Goal: Task Accomplishment & Management: Manage account settings

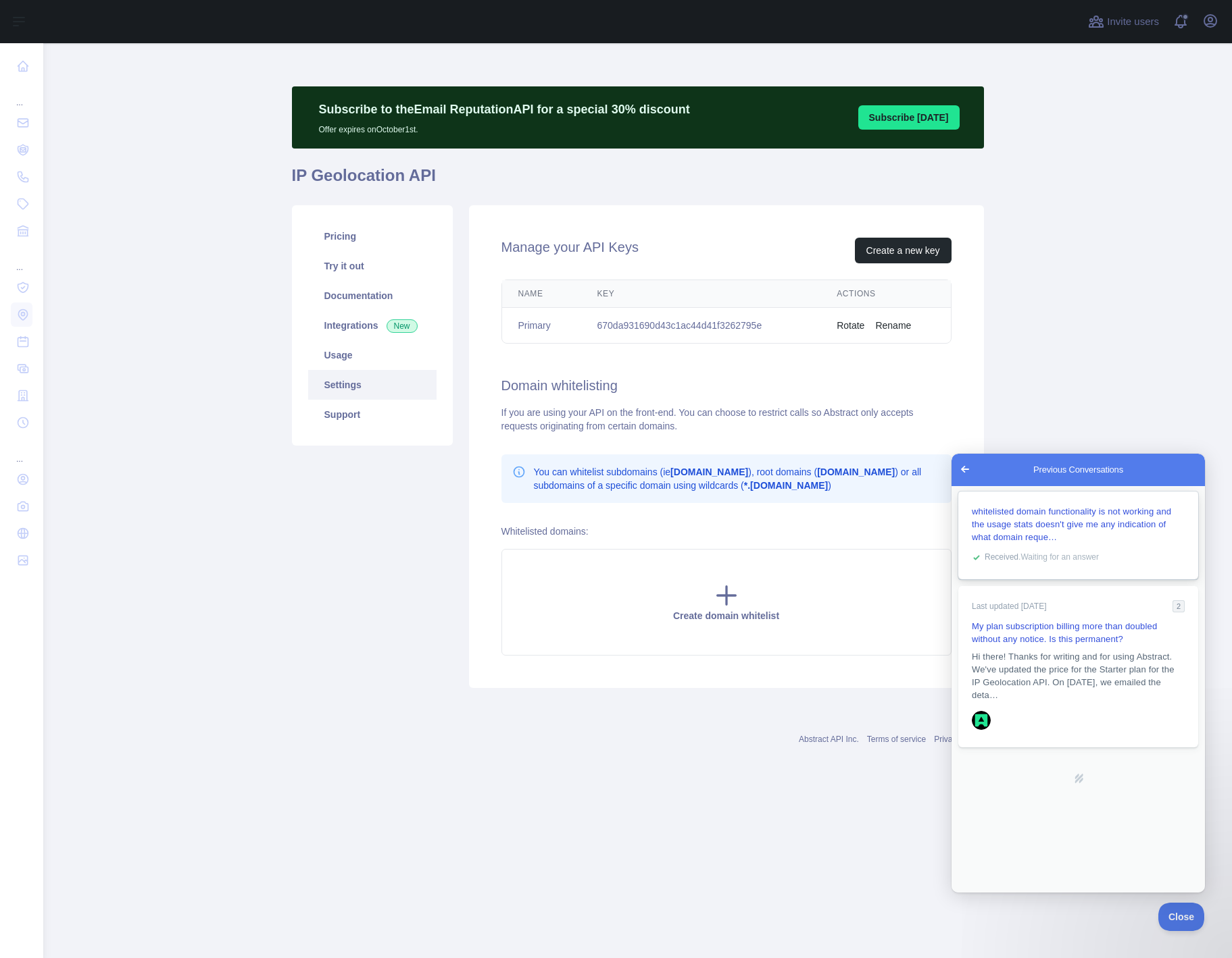
click at [1056, 530] on div "whitelisted domain functionality is not working and the usage stats doesn't giv…" at bounding box center [1078, 524] width 213 height 38
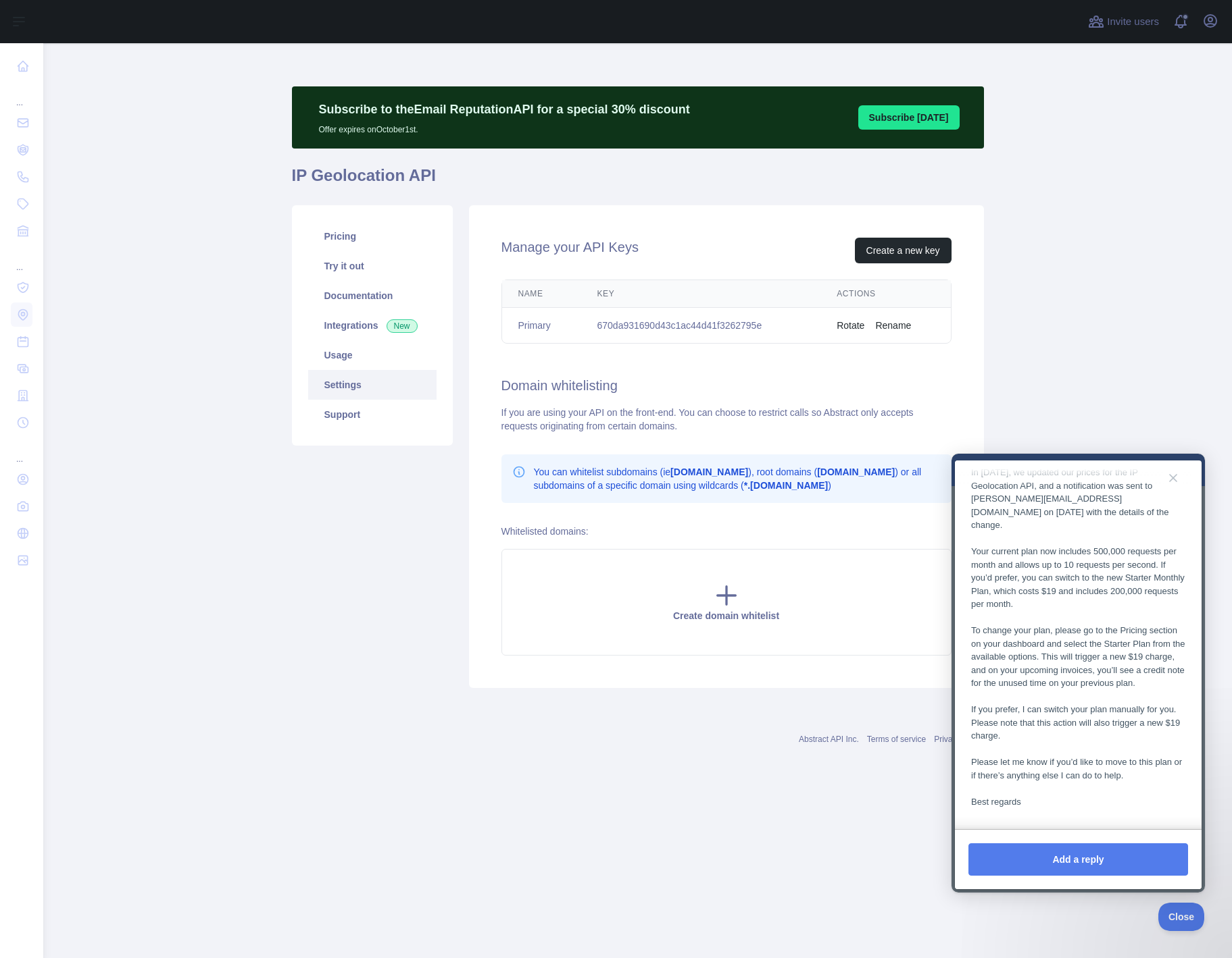
scroll to position [268, 0]
click at [1103, 864] on button "Add a reply" at bounding box center [1078, 860] width 220 height 33
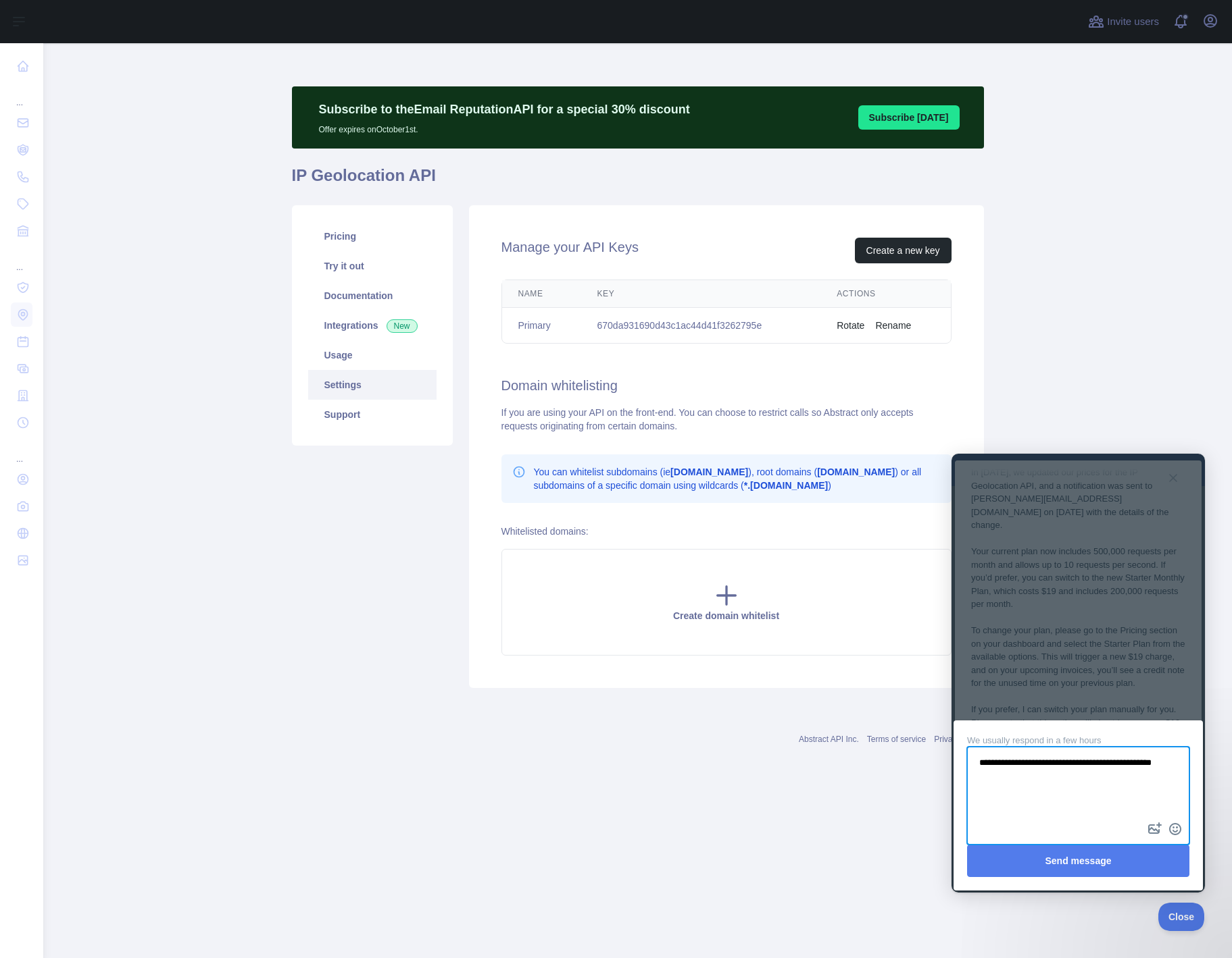
click at [985, 758] on textarea "**********" at bounding box center [1078, 784] width 220 height 72
type textarea "**********"
click at [1087, 860] on button "Send message" at bounding box center [1078, 861] width 222 height 33
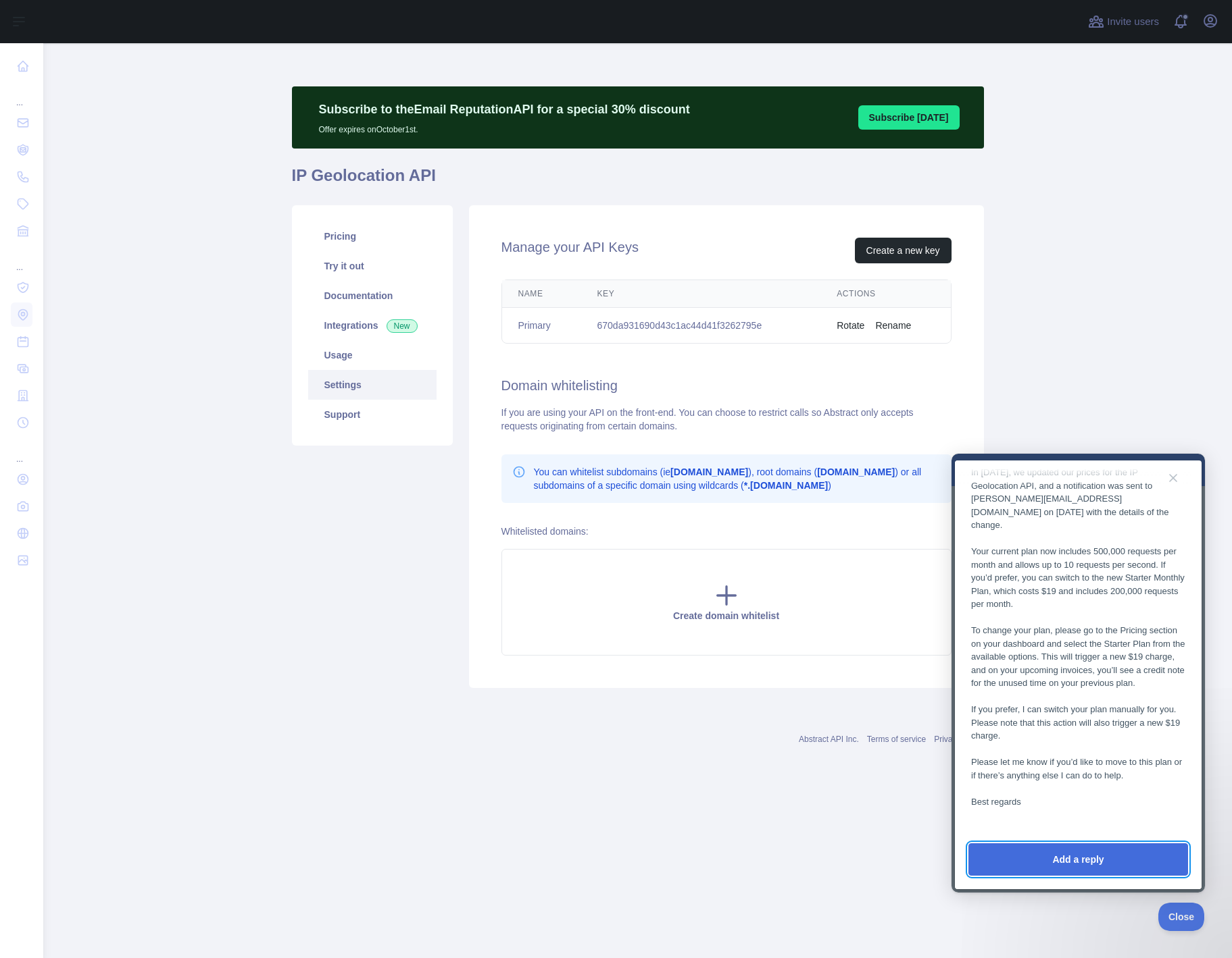
scroll to position [341, 0]
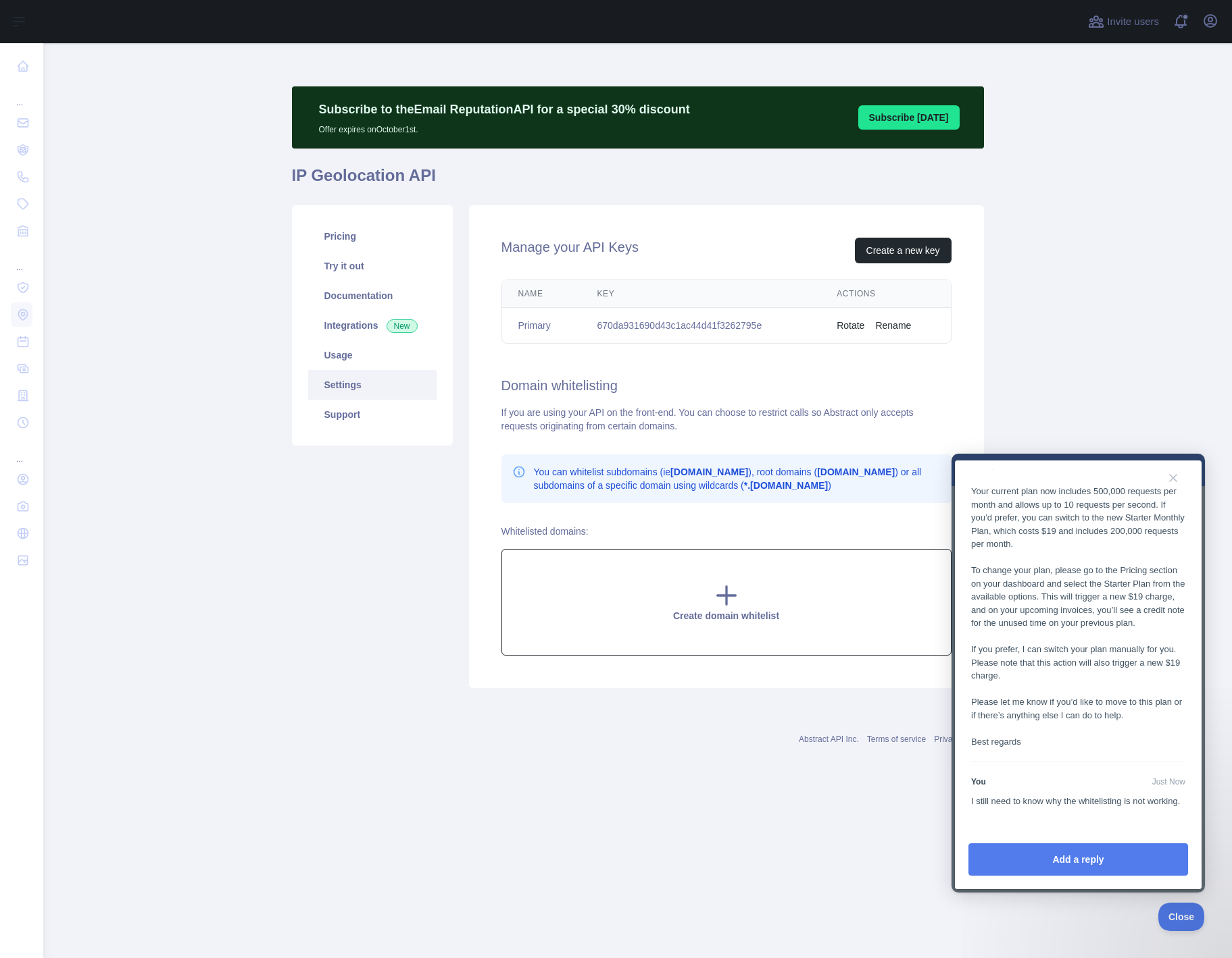
click at [728, 597] on icon at bounding box center [726, 596] width 27 height 27
click at [629, 574] on input "text" at bounding box center [719, 563] width 384 height 27
type input "**********"
click at [894, 633] on button "Save whitelist" at bounding box center [911, 637] width 81 height 26
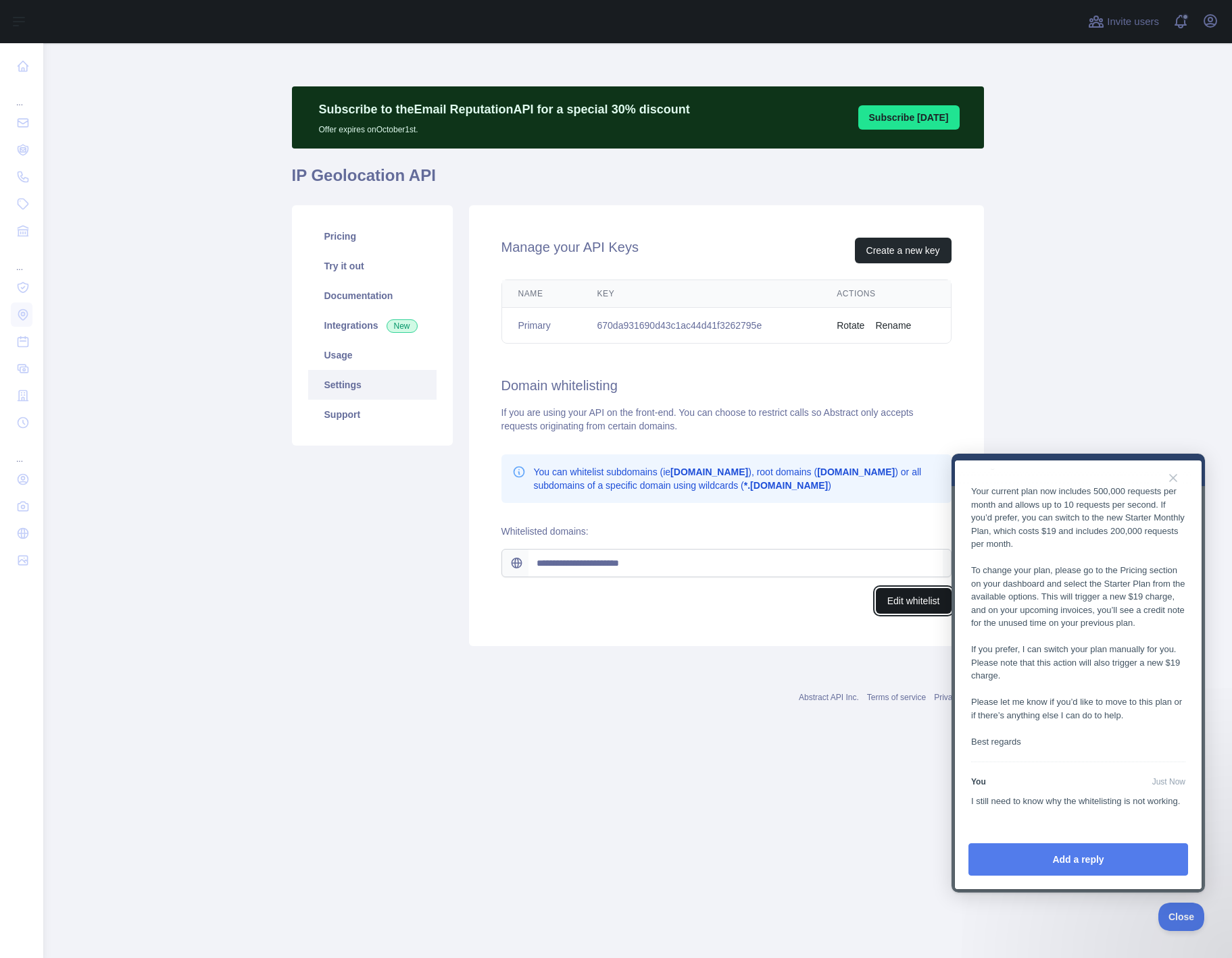
click at [920, 597] on button "Edit whitelist" at bounding box center [913, 600] width 76 height 26
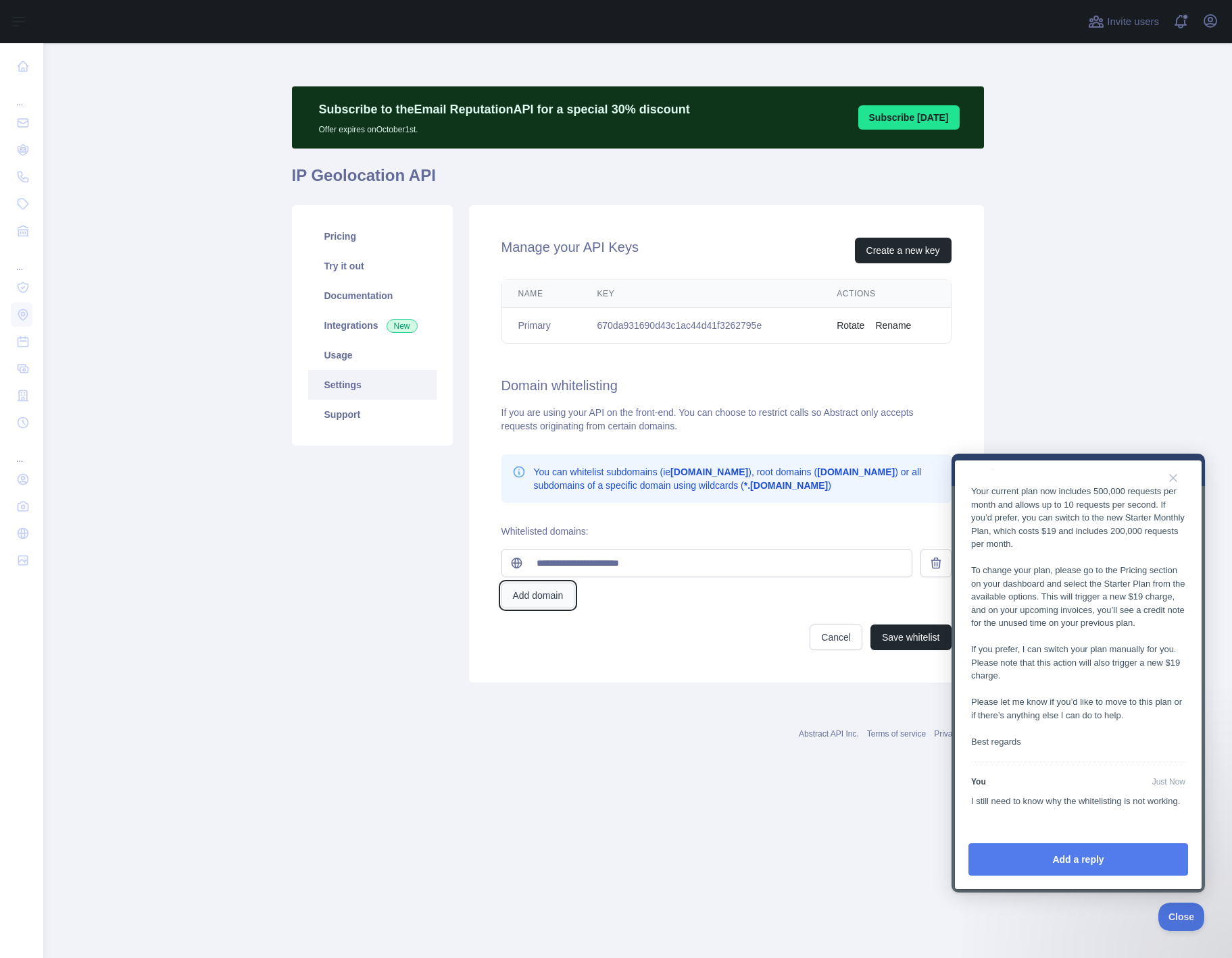
click at [543, 599] on button "Add domain" at bounding box center [538, 596] width 74 height 26
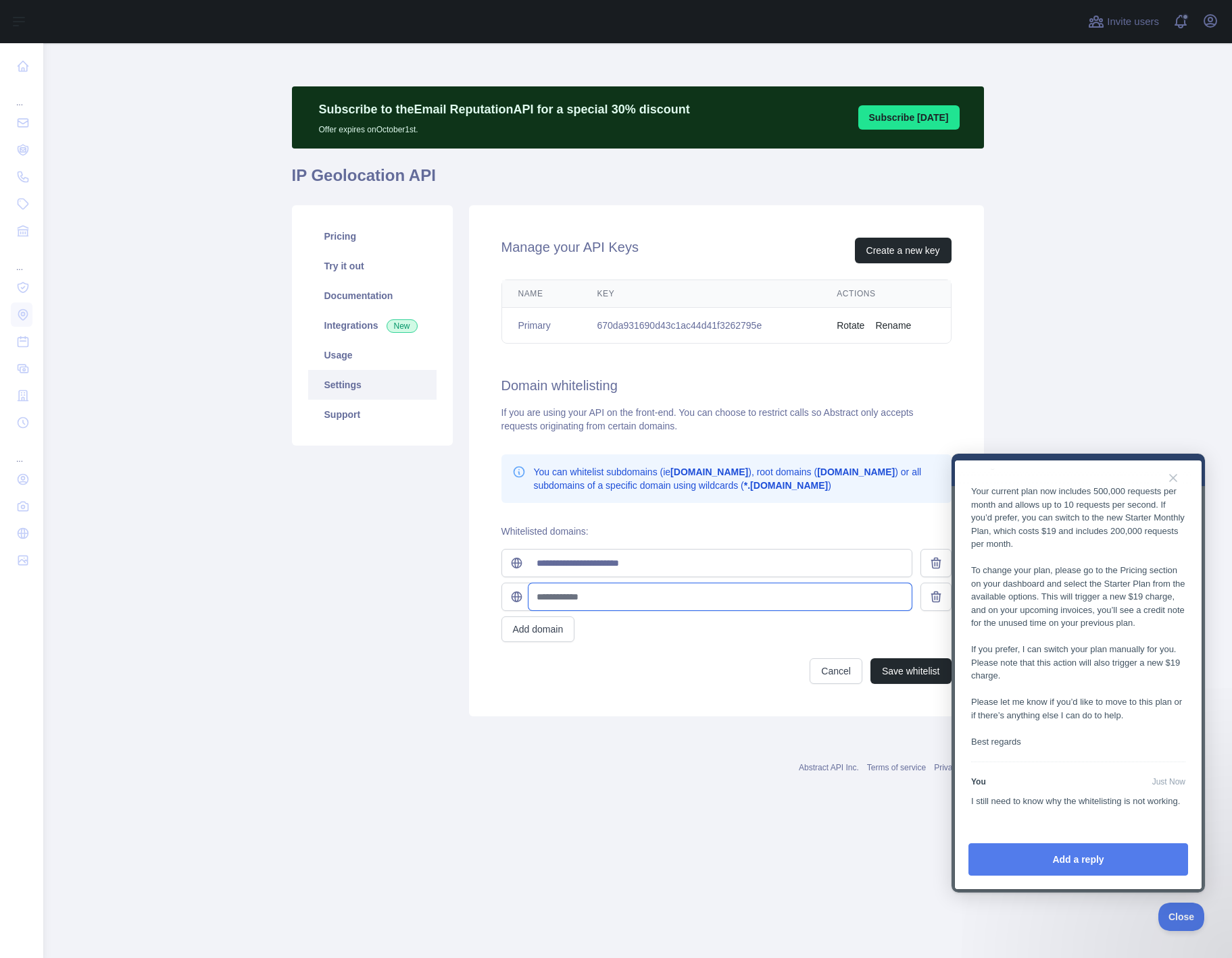
click at [556, 601] on input "text" at bounding box center [719, 597] width 384 height 27
type input "**********"
click at [910, 668] on button "Save whitelist" at bounding box center [911, 671] width 81 height 26
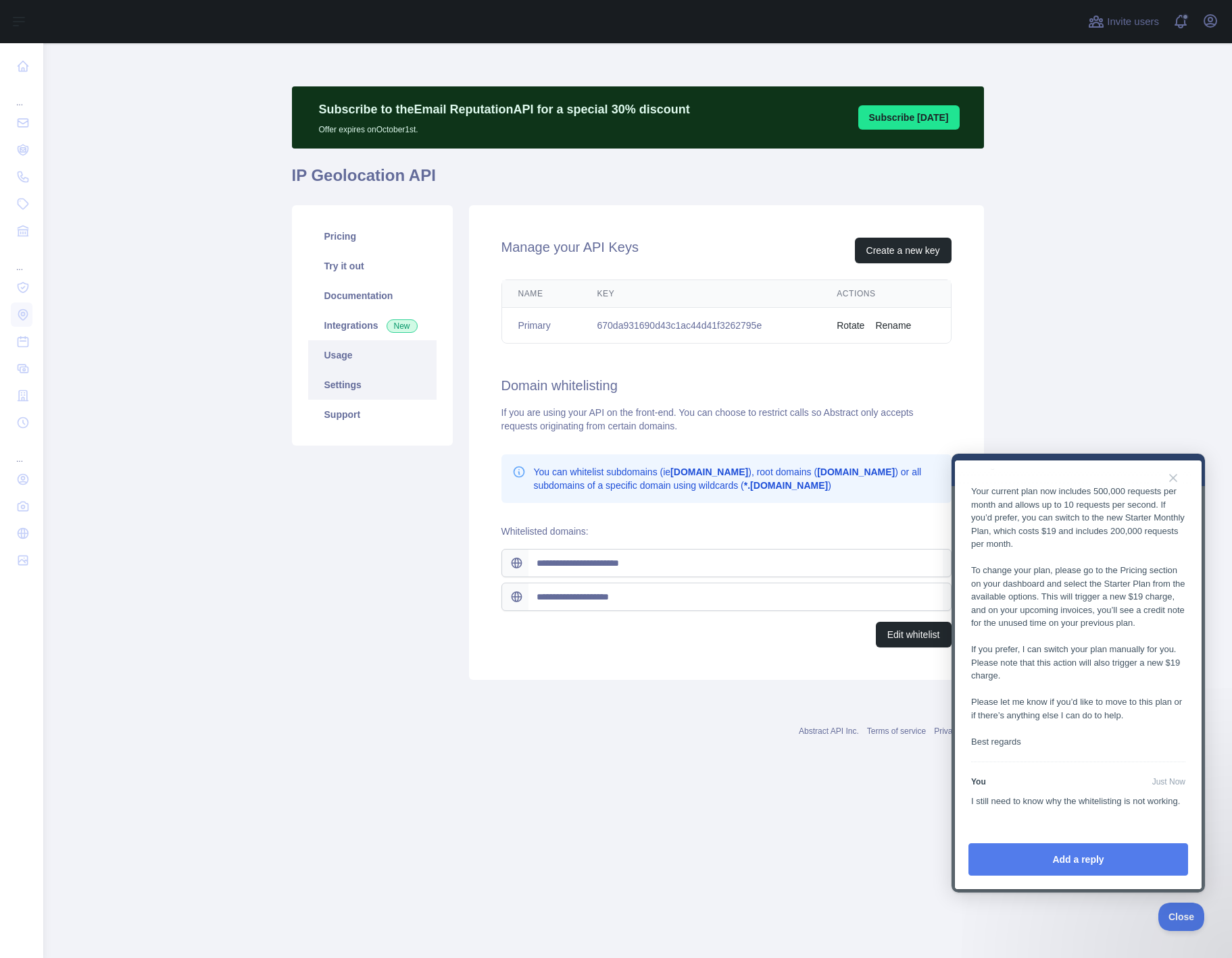
click at [325, 354] on link "Usage" at bounding box center [372, 355] width 128 height 30
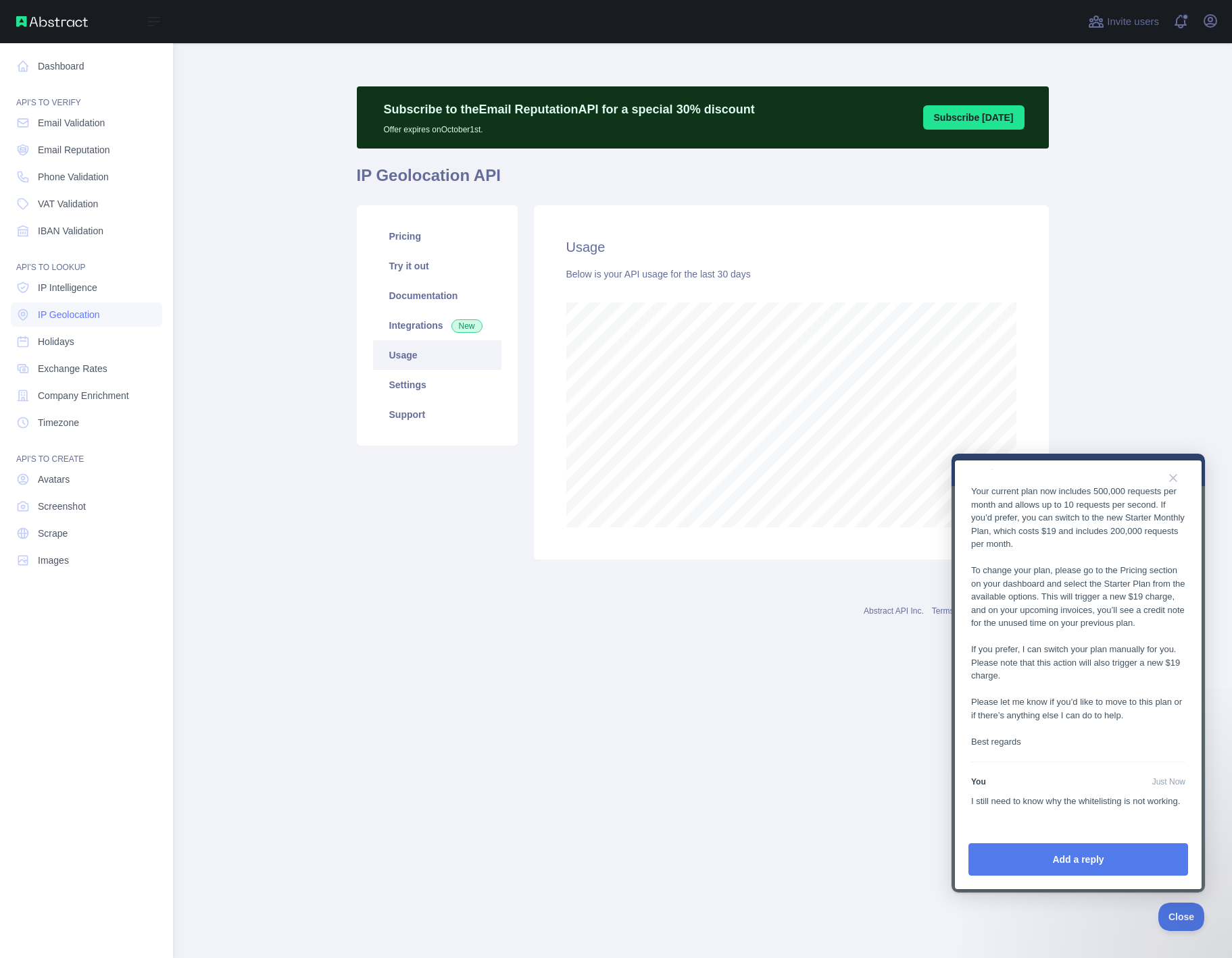
scroll to position [915, 1189]
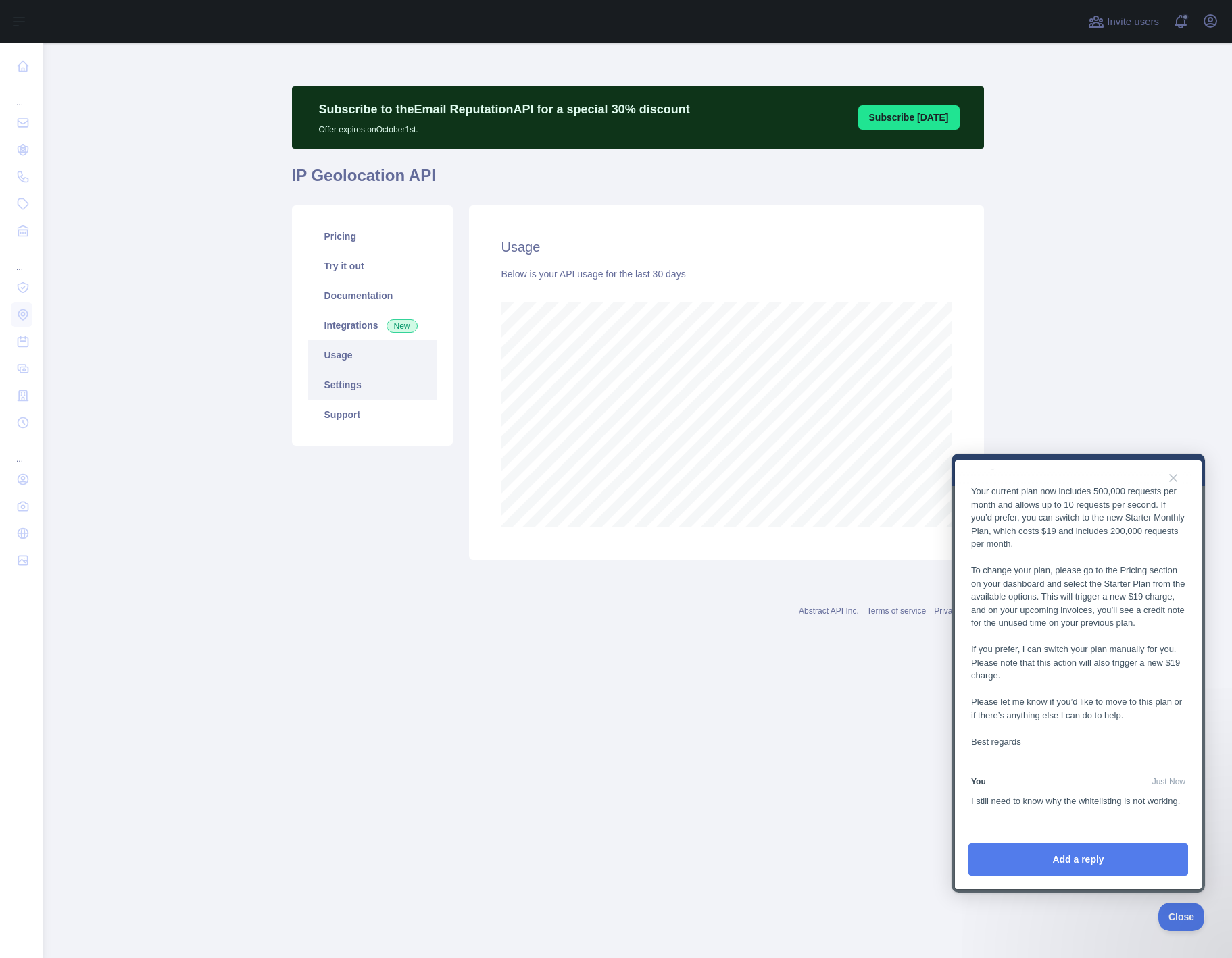
click at [376, 385] on link "Settings" at bounding box center [372, 384] width 128 height 30
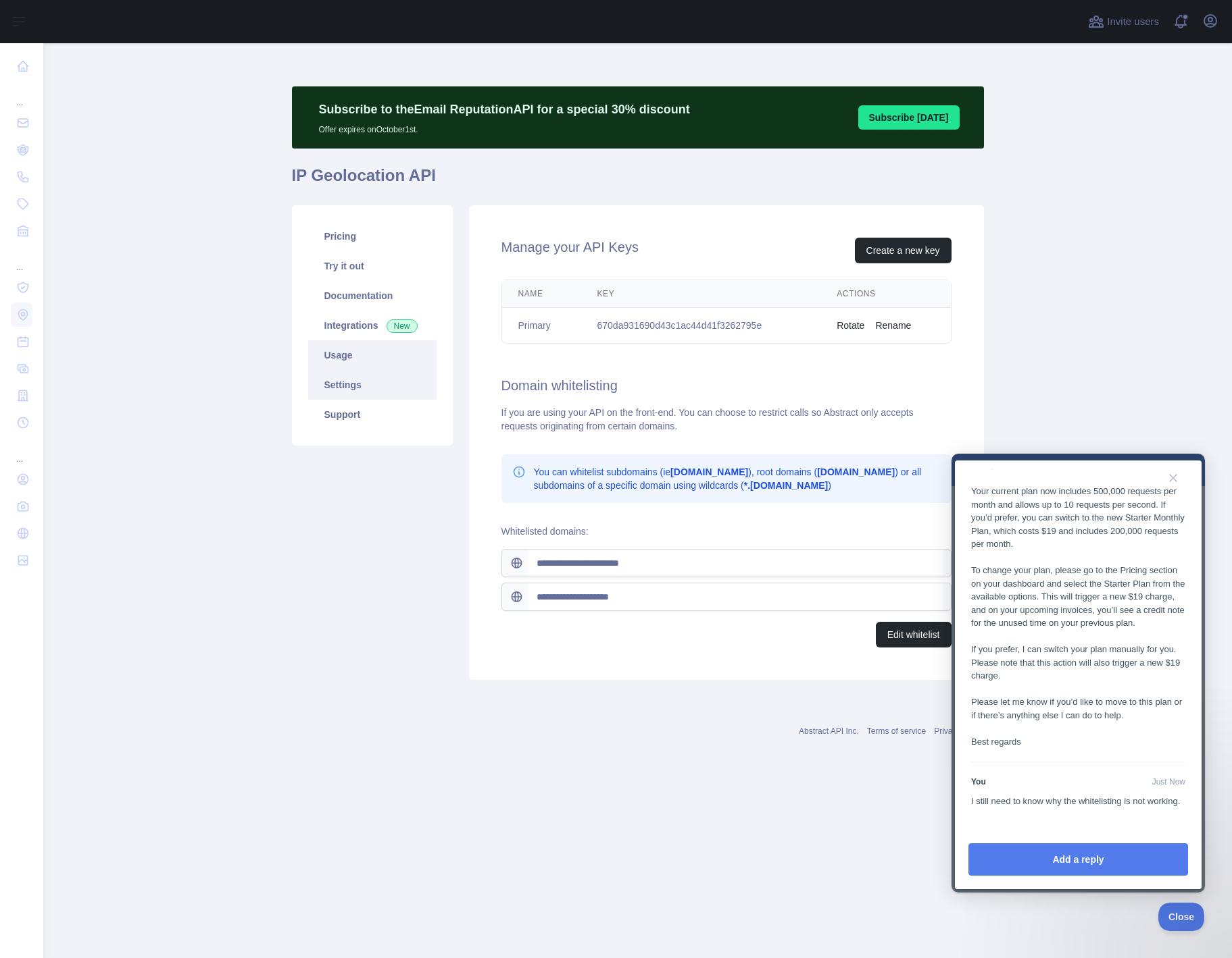
click at [356, 359] on link "Usage" at bounding box center [372, 355] width 128 height 30
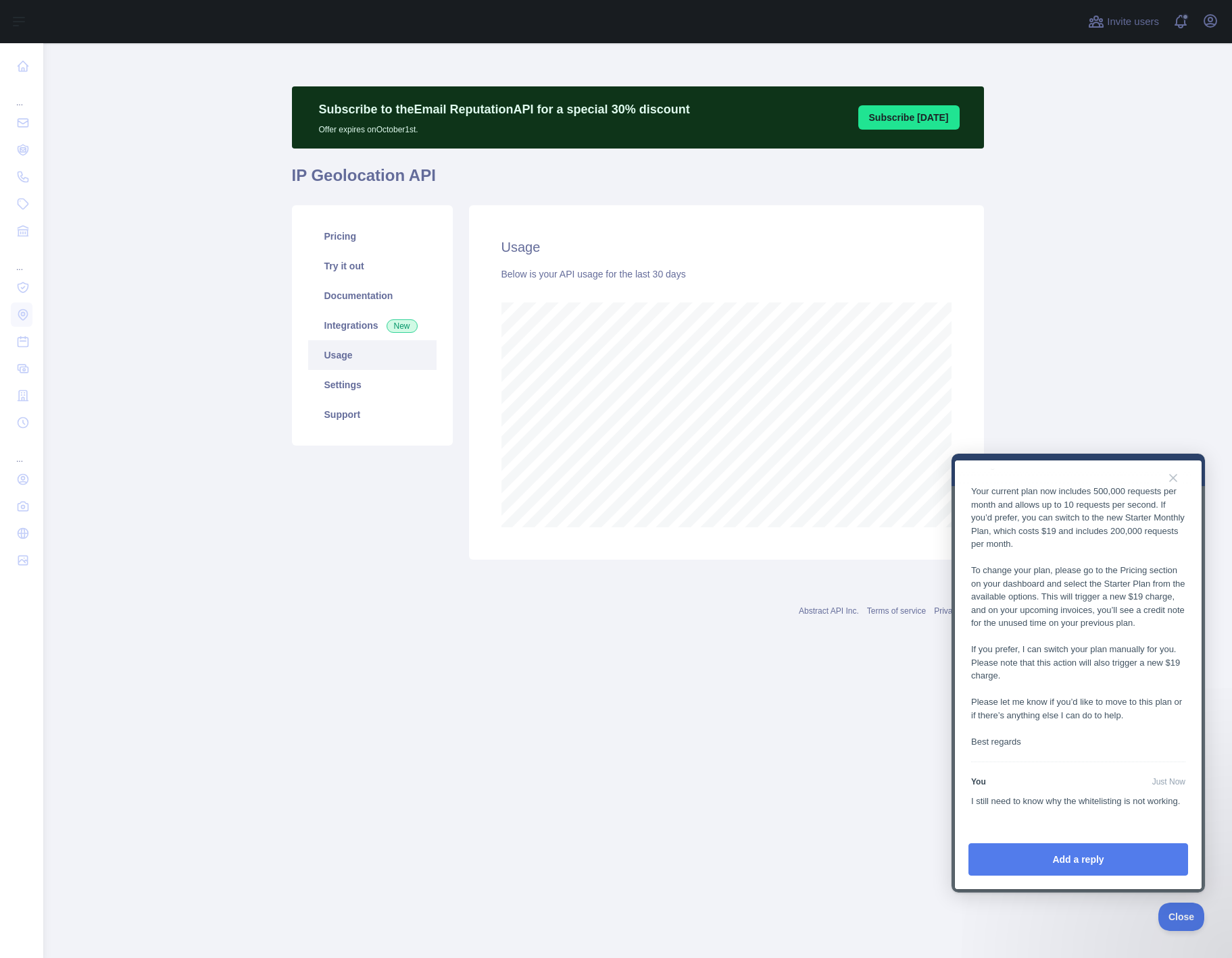
scroll to position [674481, 674514]
click at [341, 394] on link "Settings" at bounding box center [372, 384] width 128 height 30
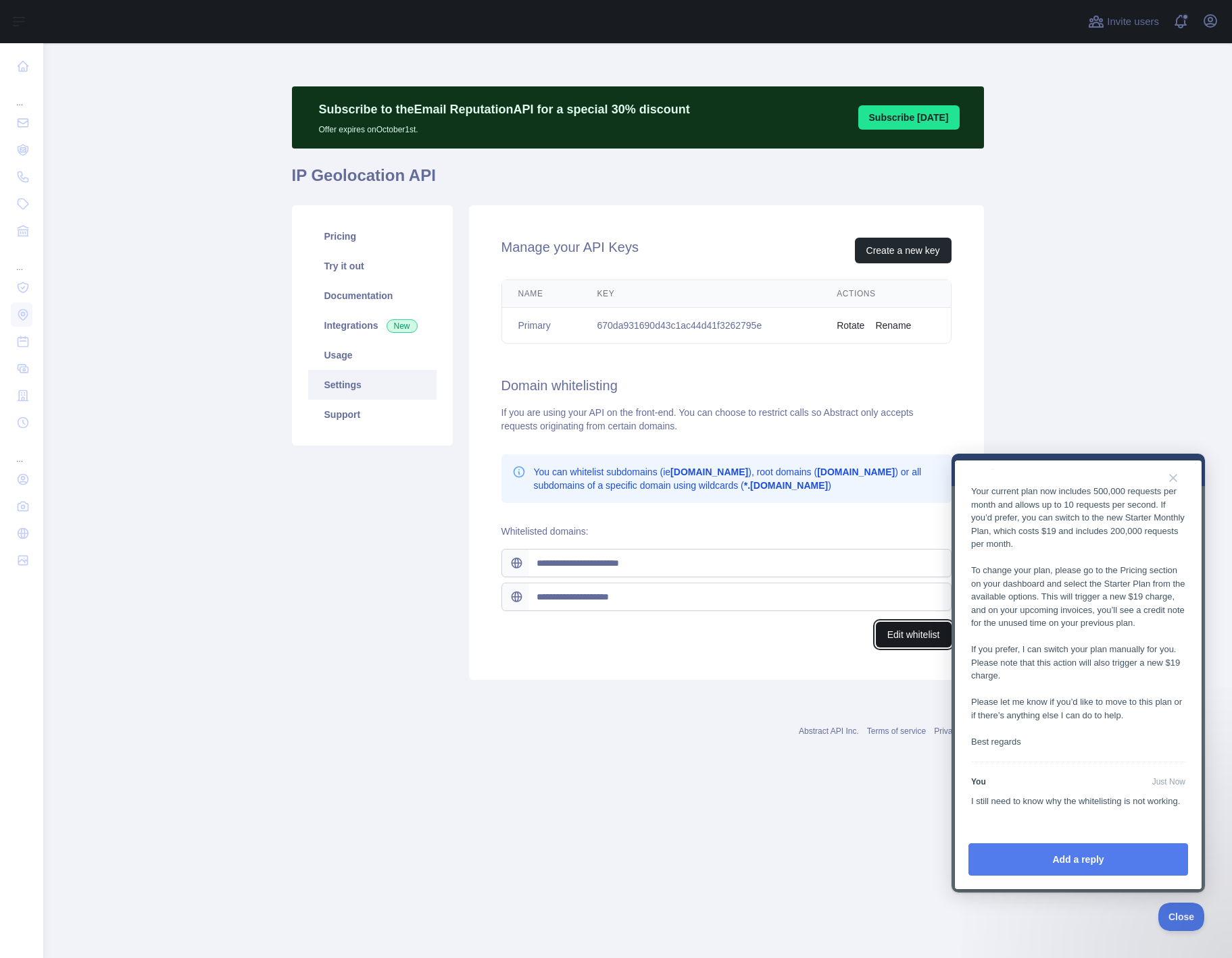
click at [906, 631] on button "Edit whitelist" at bounding box center [913, 635] width 76 height 26
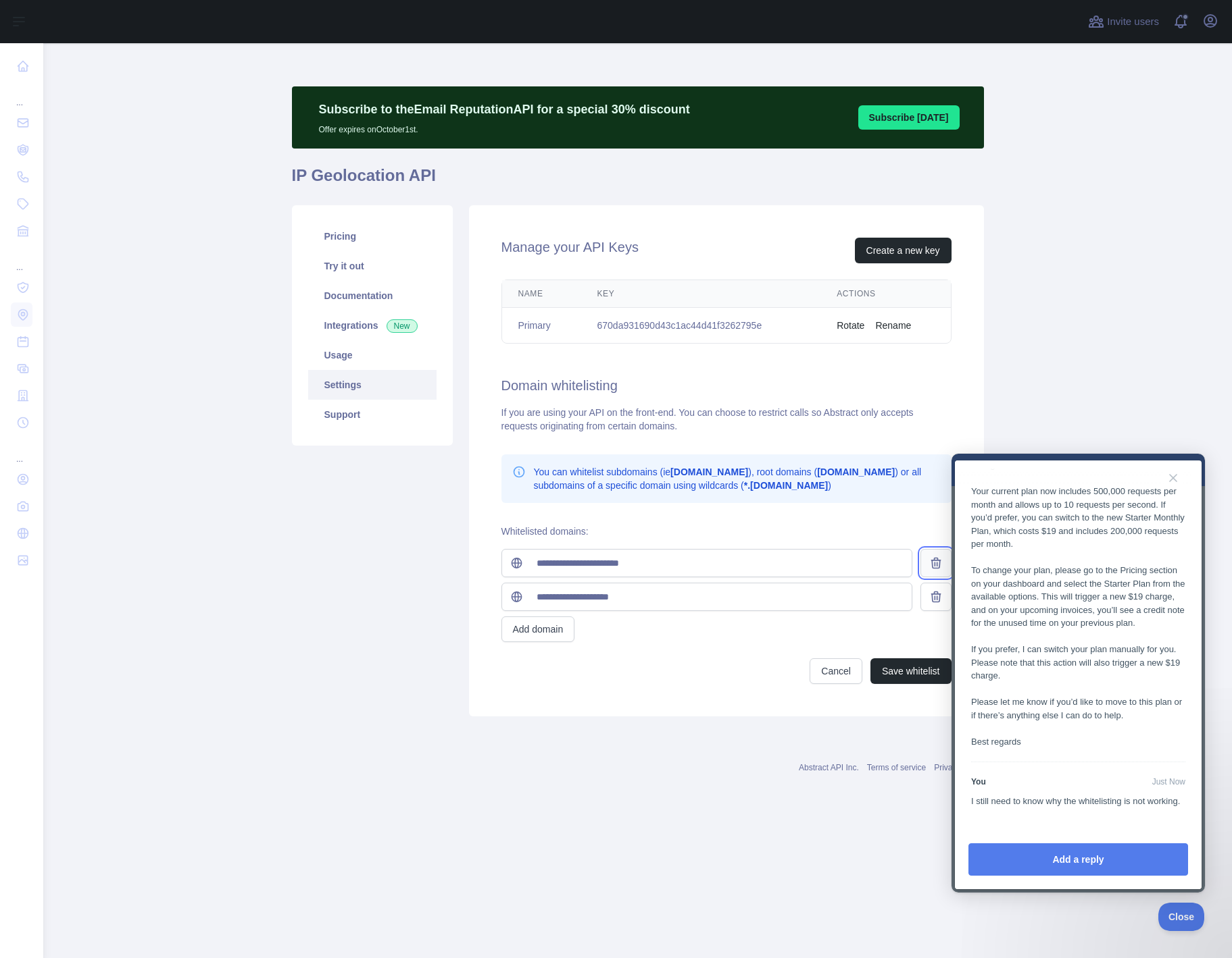
click at [934, 562] on icon at bounding box center [935, 563] width 13 height 13
type input "**********"
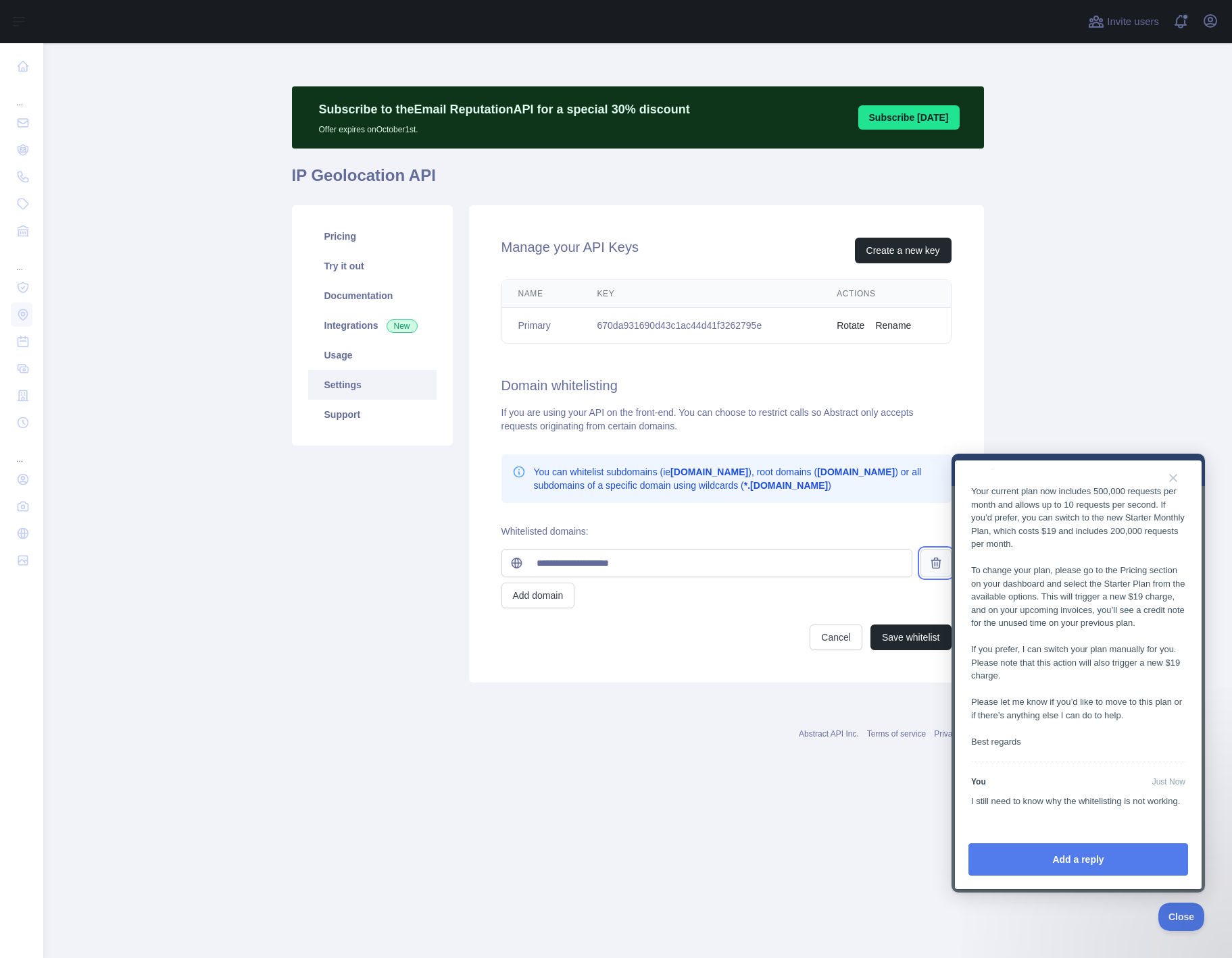
click at [930, 570] on icon at bounding box center [935, 563] width 13 height 13
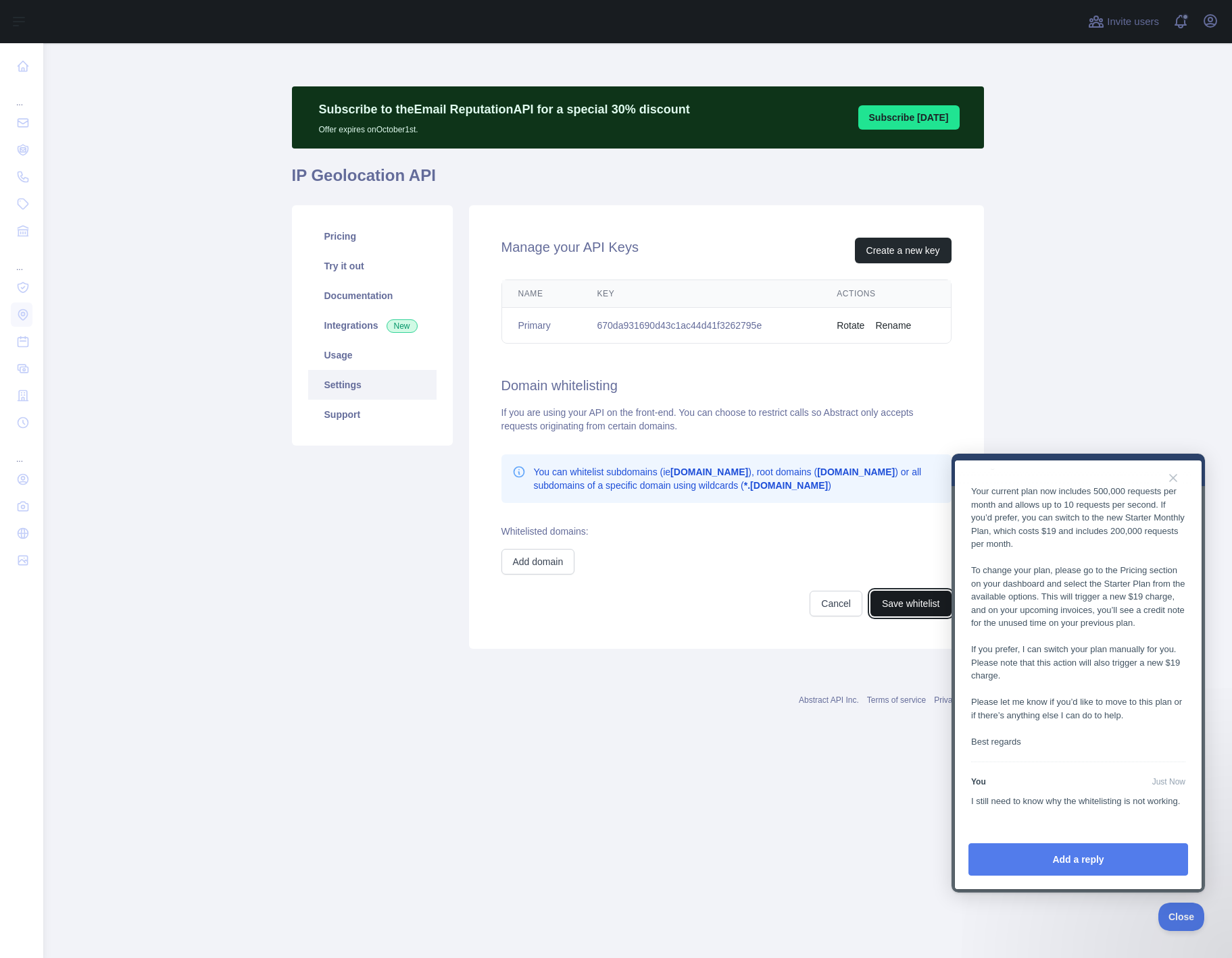
click at [911, 613] on button "Save whitelist" at bounding box center [911, 603] width 81 height 26
